Goal: Task Accomplishment & Management: Complete application form

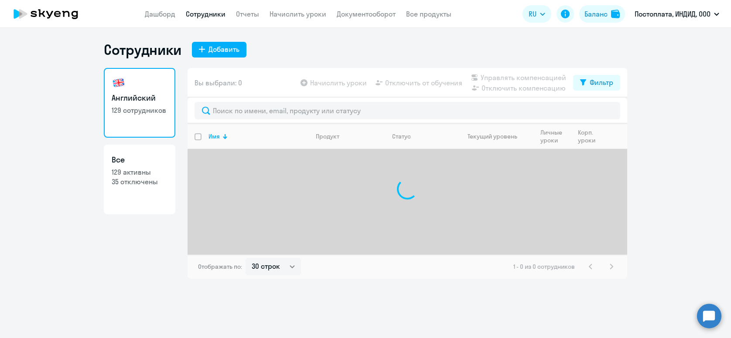
select select "30"
click at [235, 52] on div "Добавить" at bounding box center [223, 49] width 31 height 10
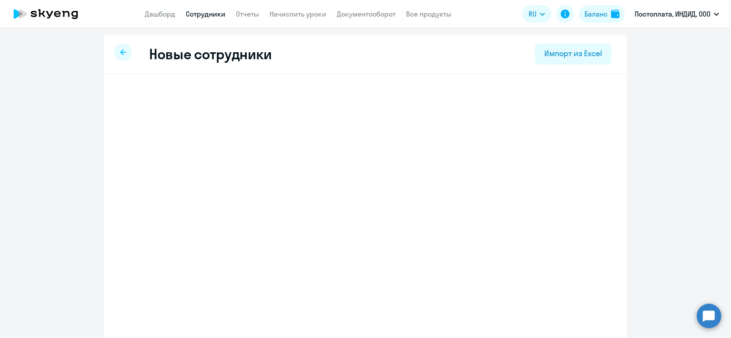
select select "english_adult_not_native_speaker"
select select "3"
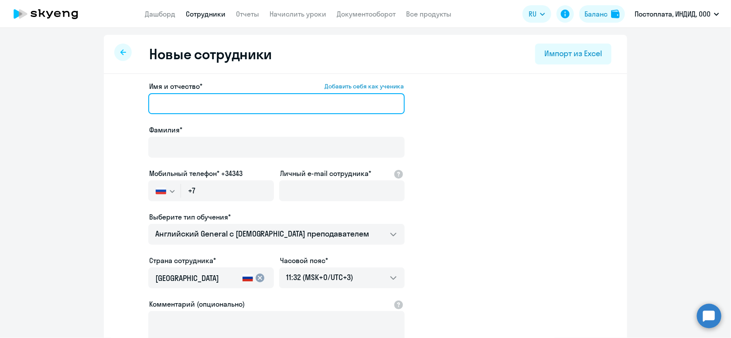
click at [259, 99] on input "Имя и отчество* Добавить себя как ученика" at bounding box center [276, 103] width 256 height 21
paste input "[PERSON_NAME]"
drag, startPoint x: 178, startPoint y: 102, endPoint x: 242, endPoint y: 103, distance: 64.1
click at [242, 103] on input "[PERSON_NAME]" at bounding box center [276, 103] width 256 height 21
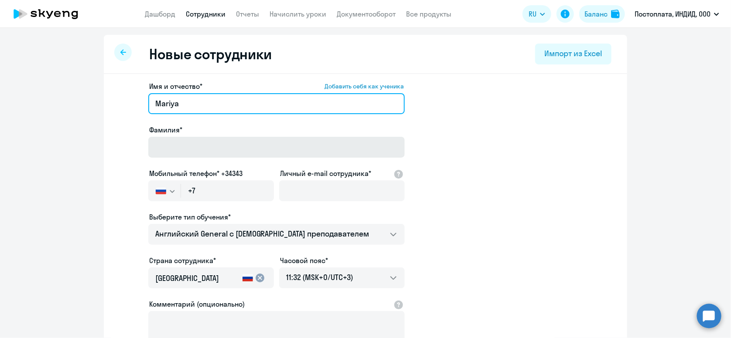
type input "Mariya"
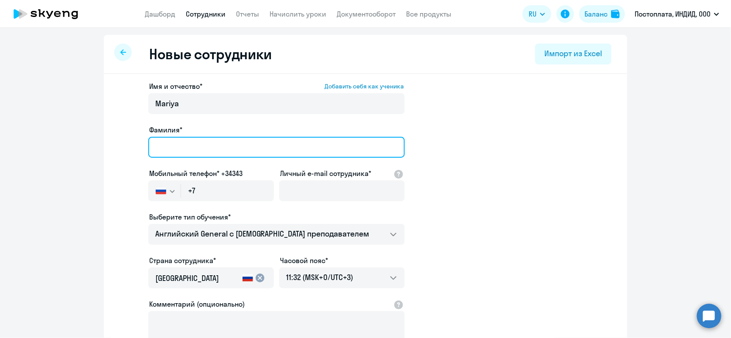
click at [255, 148] on input "Фамилия*" at bounding box center [276, 147] width 256 height 21
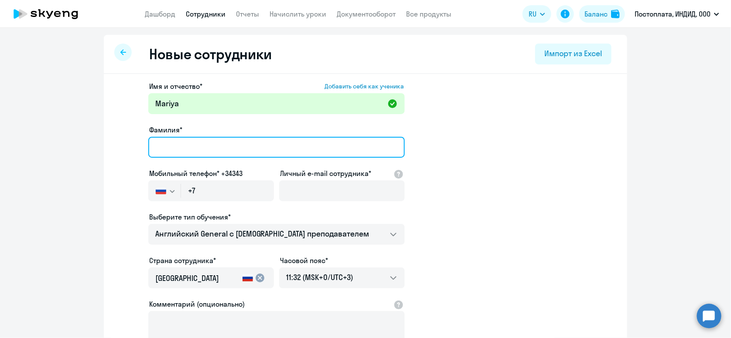
paste input "Krasnokutskaya"
type input "Krasnokutskaya"
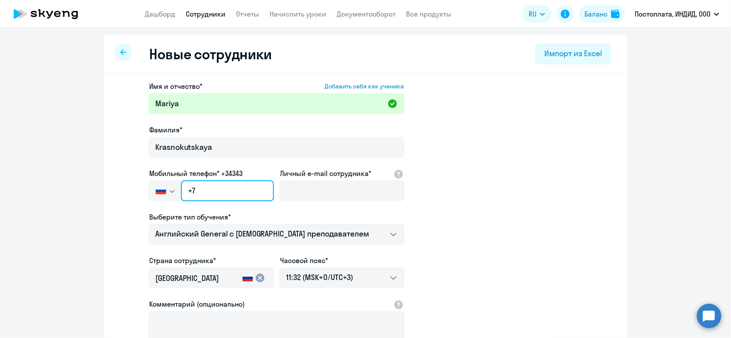
click at [219, 194] on input "+7" at bounding box center [227, 191] width 93 height 21
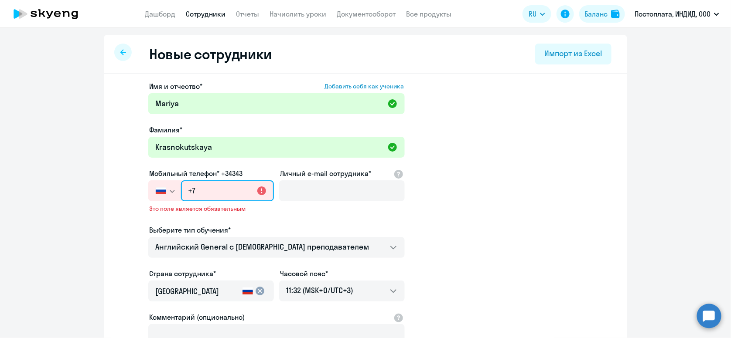
click at [211, 188] on input "+7" at bounding box center [227, 191] width 93 height 21
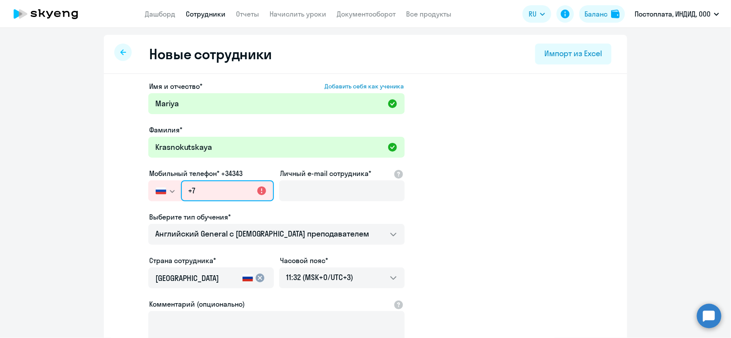
paste input "[PHONE_NUMBER]"
type input "[PHONE_NUMBER]"
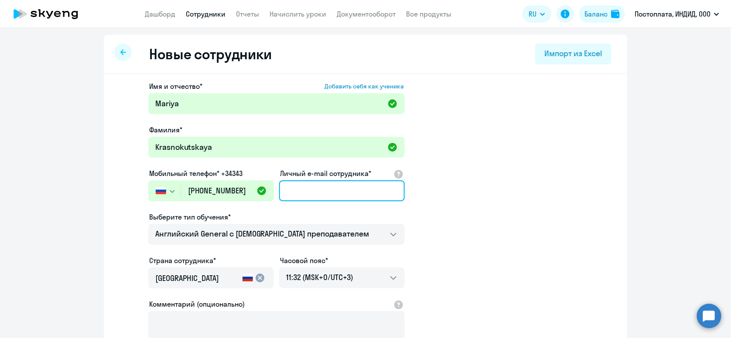
click at [290, 188] on input "Личный e-mail сотрудника*" at bounding box center [342, 191] width 126 height 21
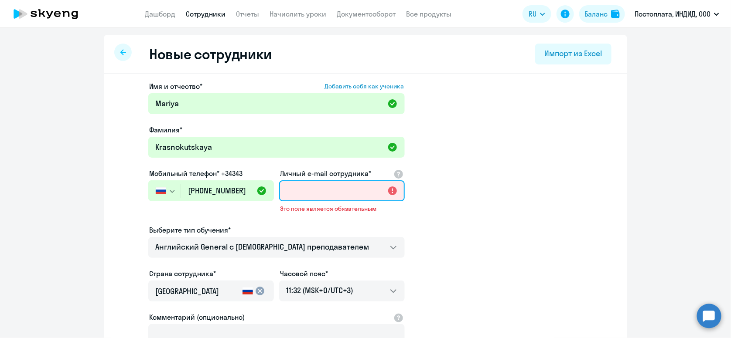
click at [362, 191] on input "Личный e-mail сотрудника*" at bounding box center [342, 191] width 126 height 21
paste input "[EMAIL_ADDRESS][DOMAIN_NAME]"
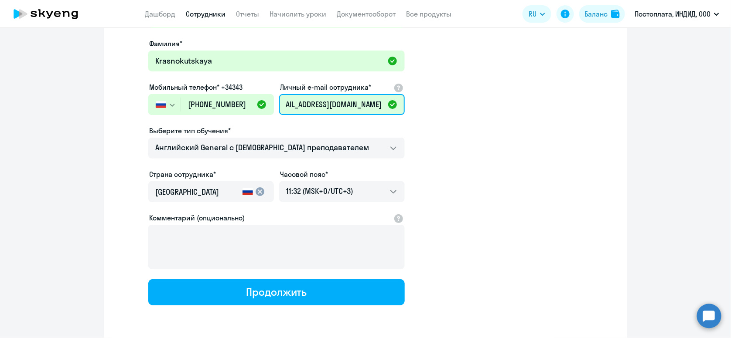
scroll to position [87, 0]
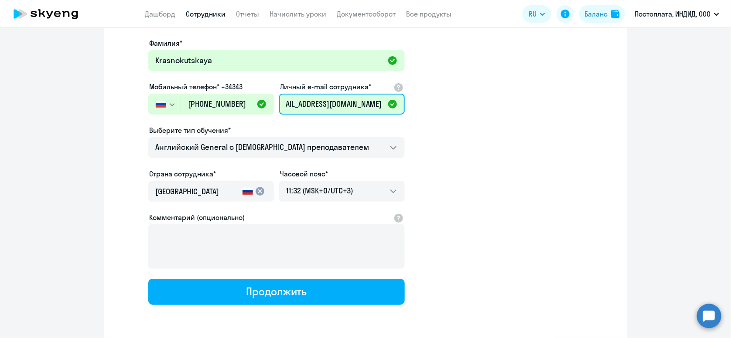
type input "[EMAIL_ADDRESS][DOMAIN_NAME]"
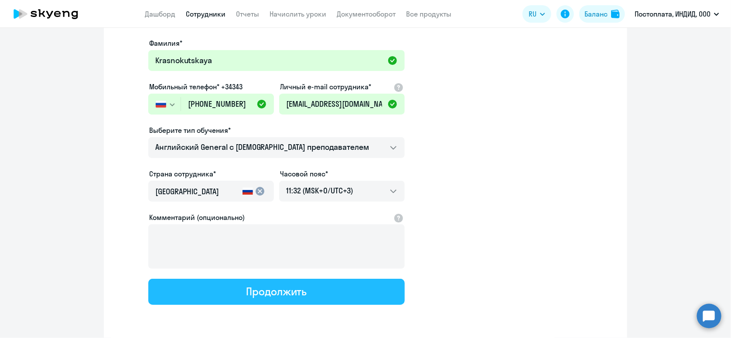
click at [291, 294] on div "Продолжить" at bounding box center [276, 292] width 61 height 14
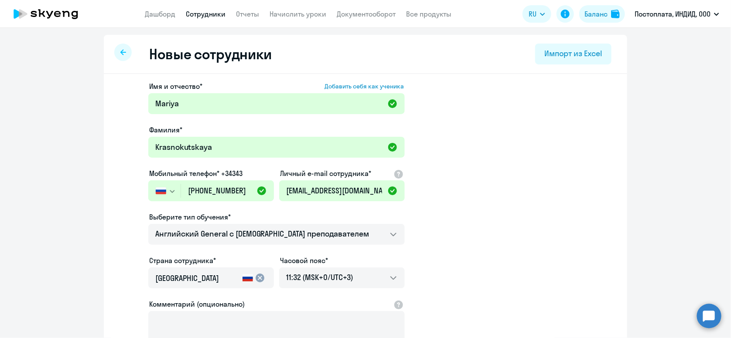
select select "english_adult_not_native_speaker"
select select "3"
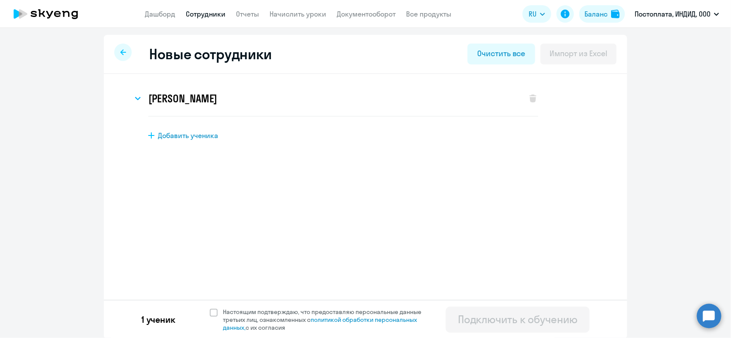
scroll to position [0, 0]
click at [218, 308] on span "Настоящим подтверждаю, что предоставляю персональные данные третьих лиц, ознако…" at bounding box center [325, 320] width 214 height 24
click at [210, 307] on input "Настоящим подтверждаю, что предоставляю персональные данные третьих лиц, ознако…" at bounding box center [209, 307] width 0 height 0
checkbox input "true"
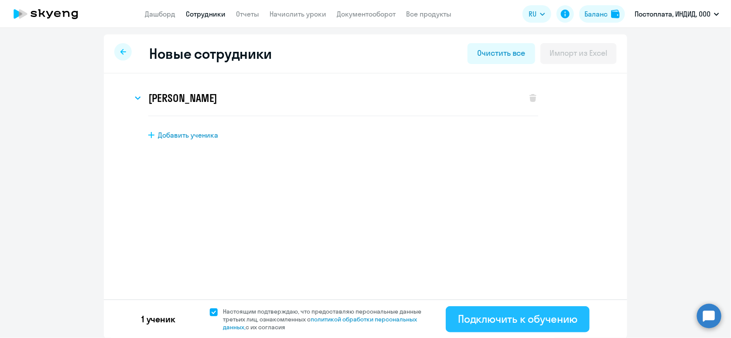
click at [533, 319] on div "Подключить к обучению" at bounding box center [517, 319] width 119 height 14
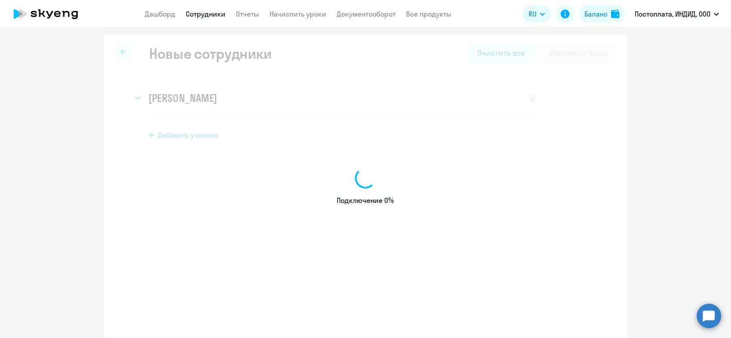
select select "english_adult_not_native_speaker"
select select "3"
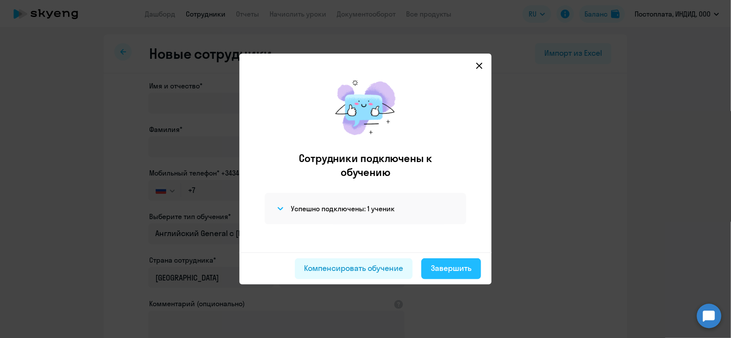
click at [458, 262] on button "Завершить" at bounding box center [451, 269] width 60 height 21
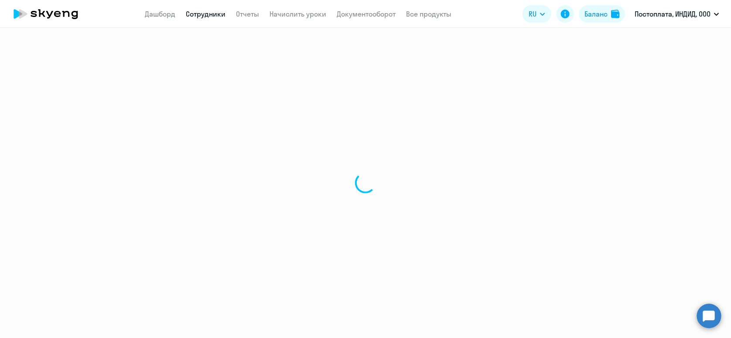
select select "30"
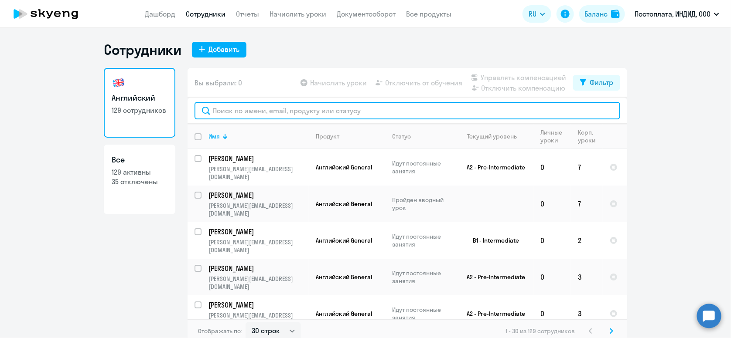
click at [273, 117] on input "text" at bounding box center [407, 110] width 426 height 17
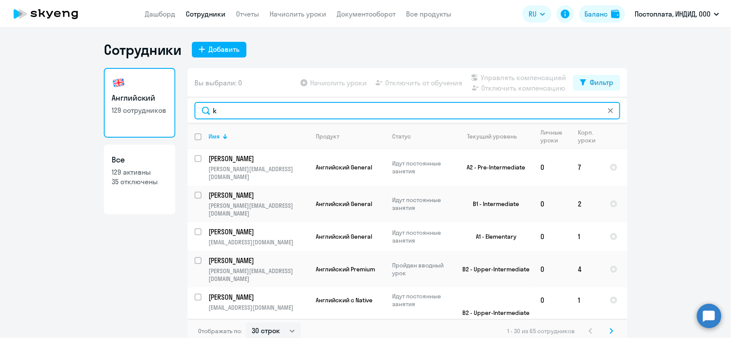
click at [228, 113] on input "k" at bounding box center [407, 110] width 426 height 17
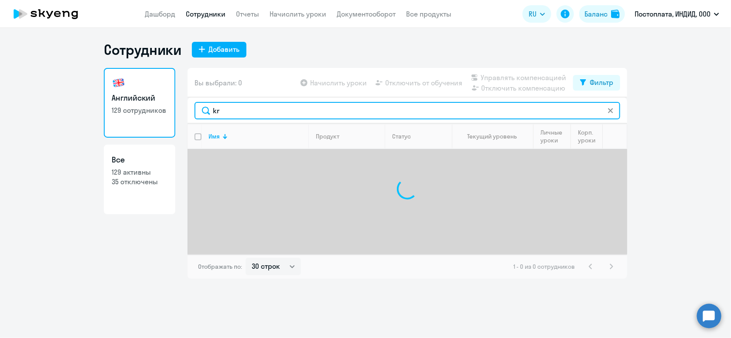
type input "k"
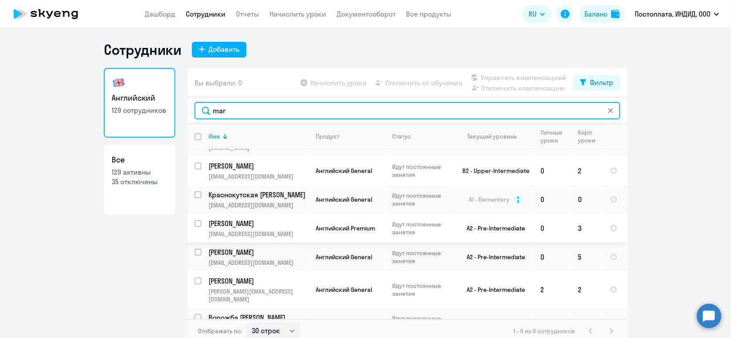
scroll to position [51, 0]
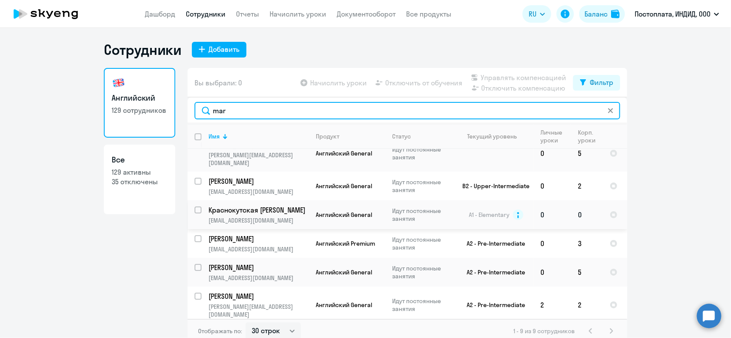
type input "mar"
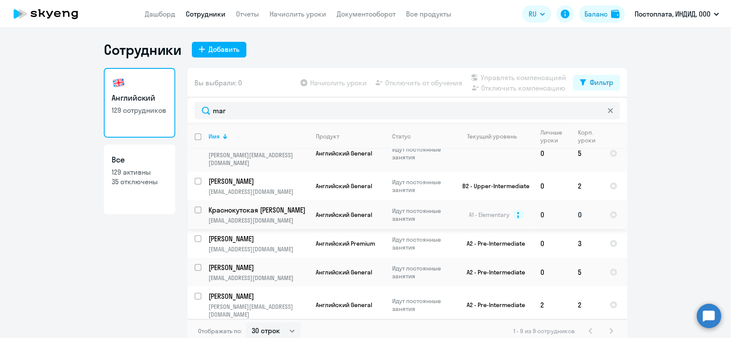
click at [298, 205] on p "Краснокутская [PERSON_NAME]" at bounding box center [257, 210] width 99 height 10
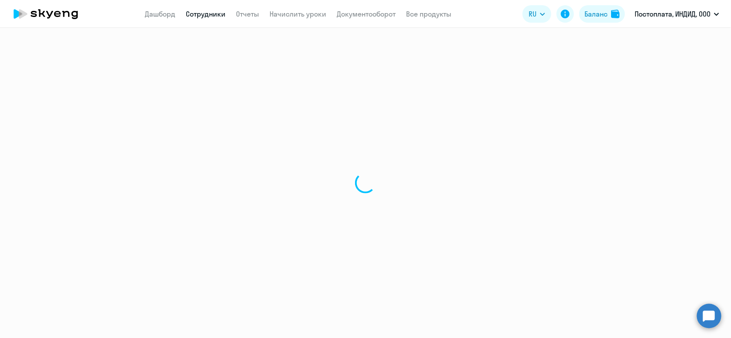
select select "english"
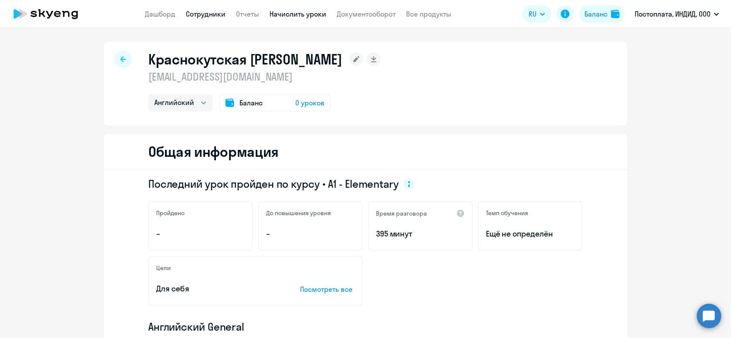
click at [284, 14] on link "Начислить уроки" at bounding box center [298, 14] width 57 height 9
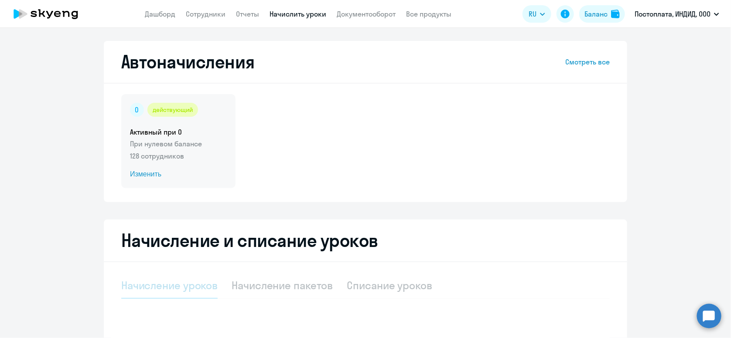
click at [138, 172] on span "Изменить" at bounding box center [178, 174] width 97 height 10
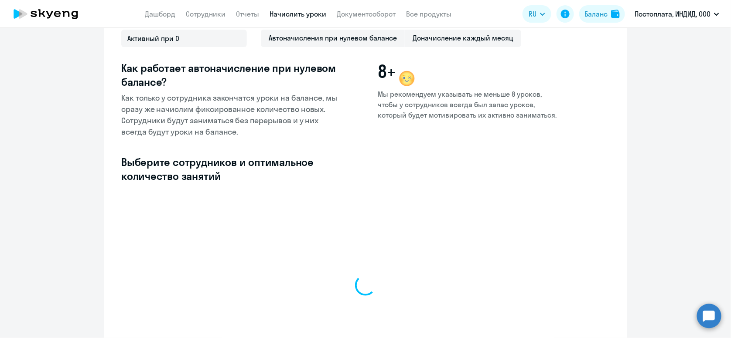
scroll to position [170, 0]
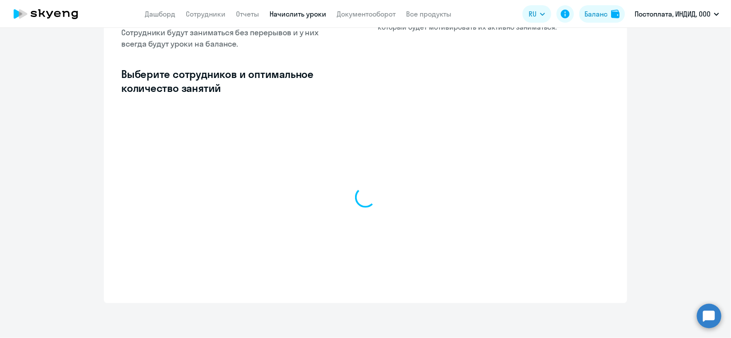
select select "10"
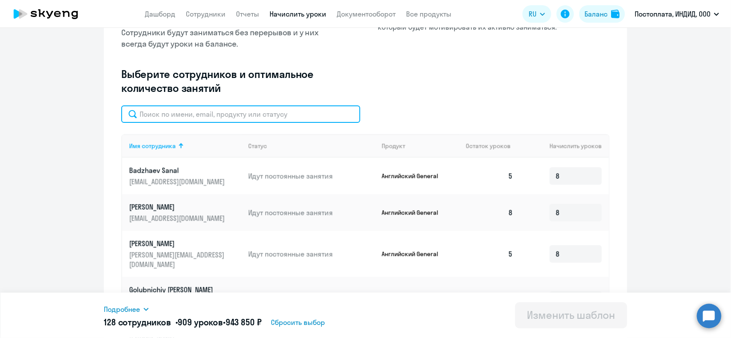
click at [183, 119] on input "text" at bounding box center [240, 114] width 239 height 17
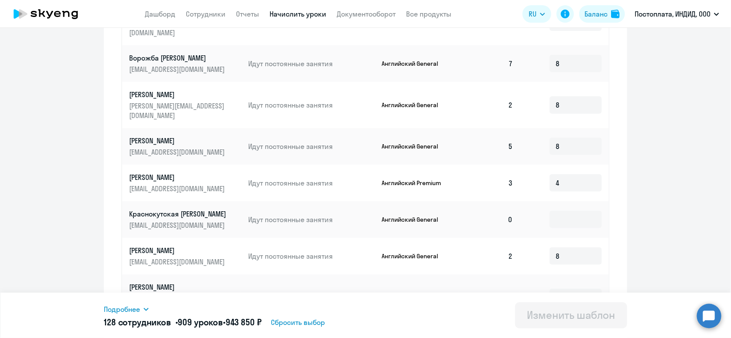
scroll to position [344, 0]
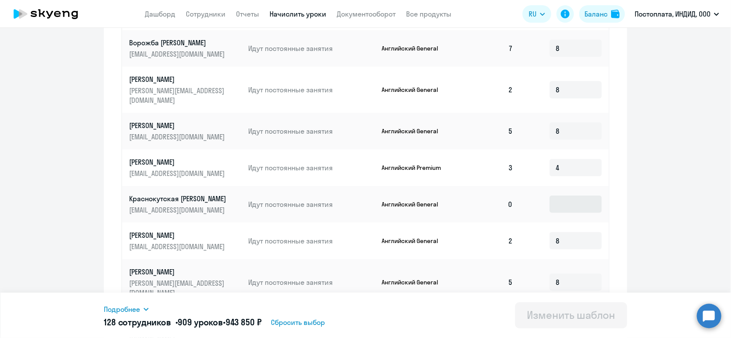
type input "mar"
click at [562, 196] on input at bounding box center [575, 204] width 52 height 17
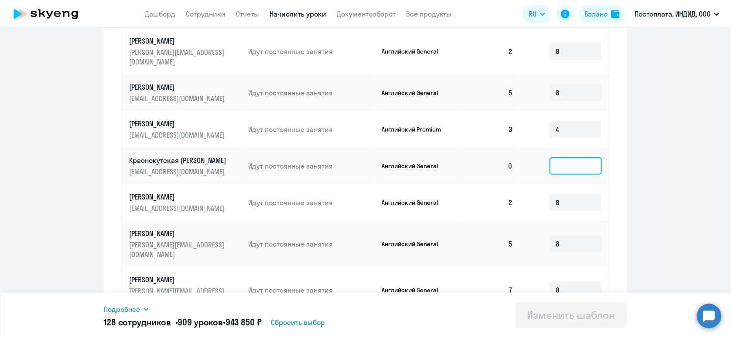
scroll to position [388, 0]
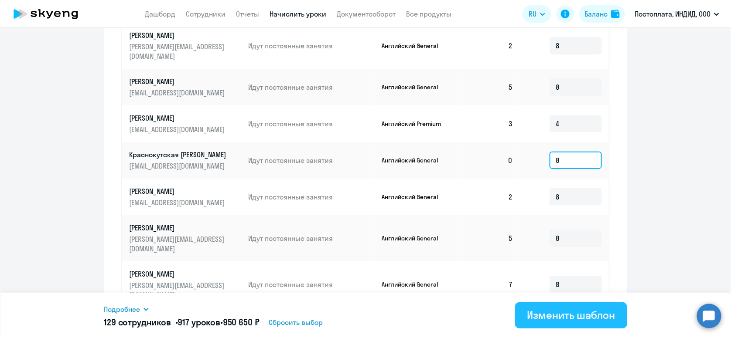
type input "8"
click at [594, 312] on div "Изменить шаблон" at bounding box center [571, 315] width 88 height 14
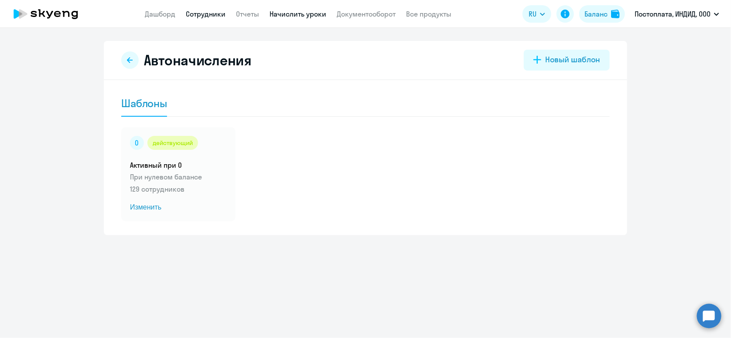
click at [205, 17] on link "Сотрудники" at bounding box center [206, 14] width 40 height 9
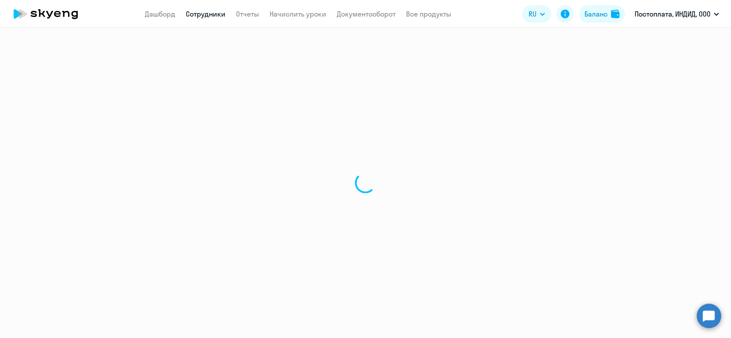
select select "30"
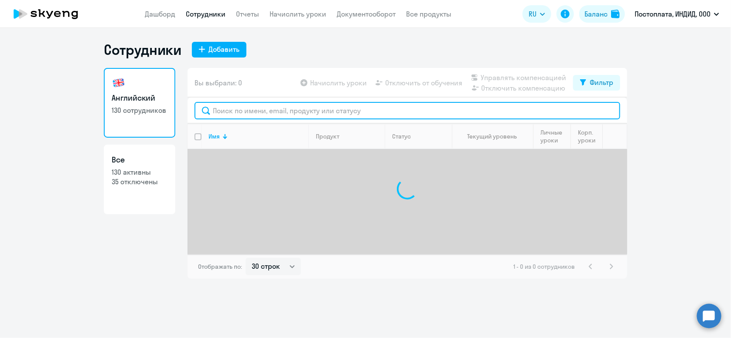
click at [258, 108] on input "text" at bounding box center [407, 110] width 426 height 17
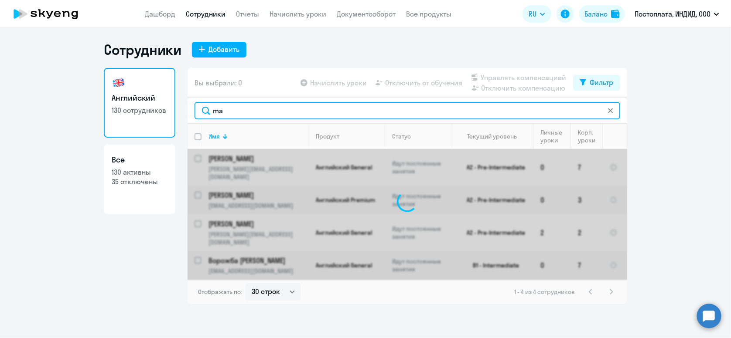
type input "m"
type input "краснокут"
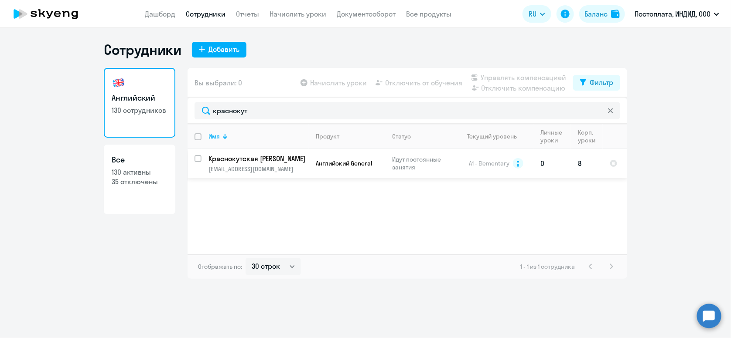
click at [293, 173] on td "Краснокутская [PERSON_NAME] [EMAIL_ADDRESS][DOMAIN_NAME]" at bounding box center [254, 163] width 107 height 29
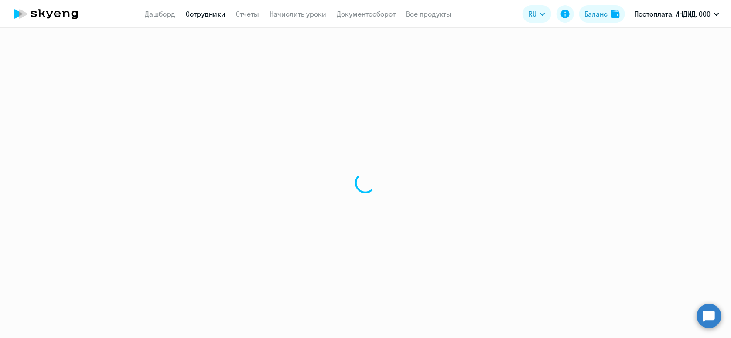
select select "english"
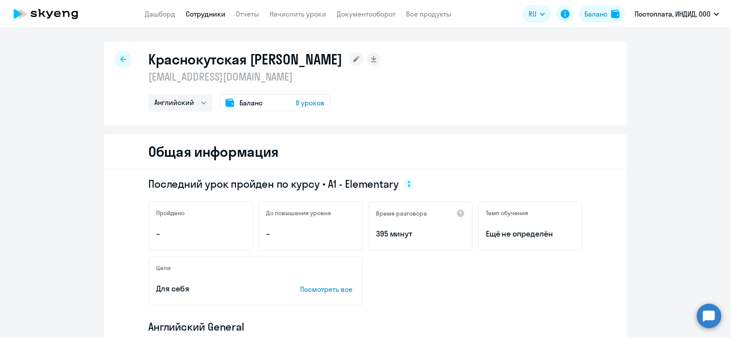
drag, startPoint x: 140, startPoint y: 81, endPoint x: 284, endPoint y: 77, distance: 143.5
click at [284, 77] on div "Краснокутская [PERSON_NAME] [EMAIL_ADDRESS][DOMAIN_NAME] Английский Баланс 8 ур…" at bounding box center [365, 84] width 523 height 84
copy p "[EMAIL_ADDRESS][DOMAIN_NAME]"
